Goal: Task Accomplishment & Management: Use online tool/utility

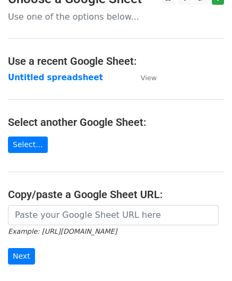
scroll to position [53, 0]
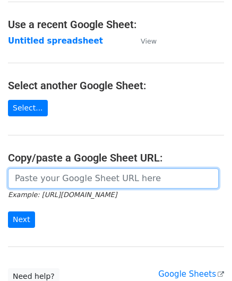
drag, startPoint x: 69, startPoint y: 170, endPoint x: 73, endPoint y: 151, distance: 20.0
click at [69, 170] on input "url" at bounding box center [113, 178] width 211 height 20
paste input "[URL][DOMAIN_NAME]"
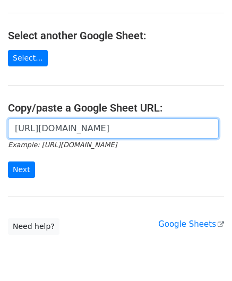
scroll to position [106, 0]
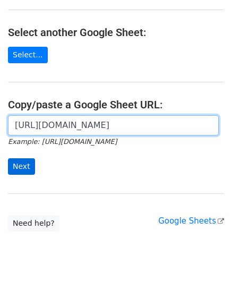
type input "[URL][DOMAIN_NAME]"
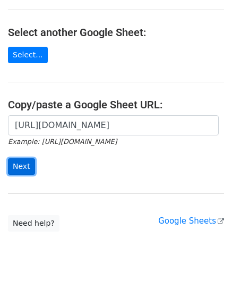
click at [28, 168] on input "Next" at bounding box center [21, 166] width 27 height 16
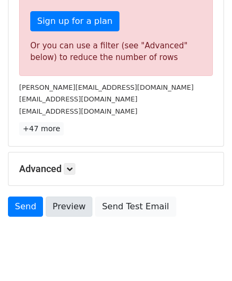
scroll to position [358, 0]
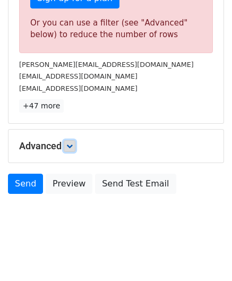
click at [75, 146] on link at bounding box center [70, 146] width 12 height 12
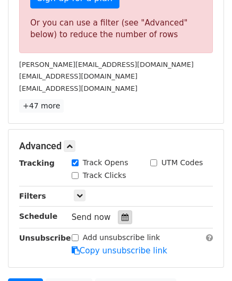
click at [122, 217] on icon at bounding box center [124, 216] width 7 height 7
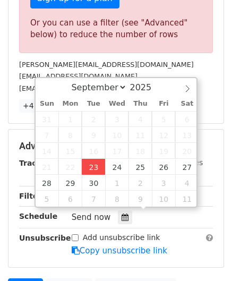
type input "2025-09-23 12:00"
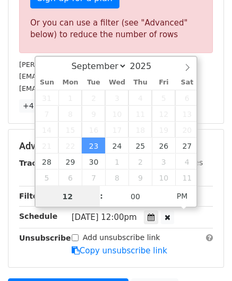
paste input "4"
type input "4"
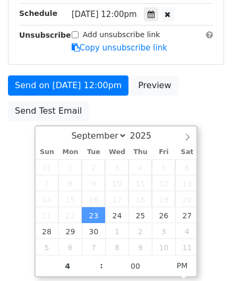
type input "2025-09-23 16:00"
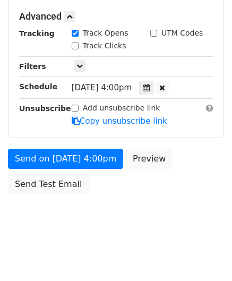
scroll to position [486, 0]
